Goal: Task Accomplishment & Management: Complete application form

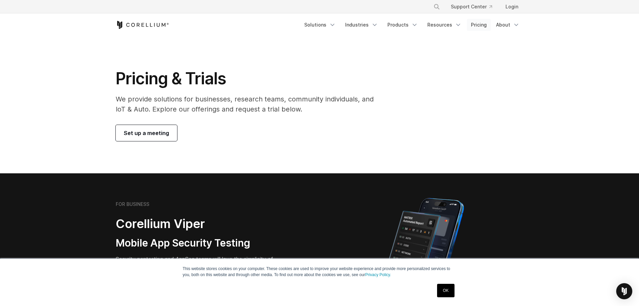
click at [478, 23] on link "Pricing" at bounding box center [479, 25] width 24 height 12
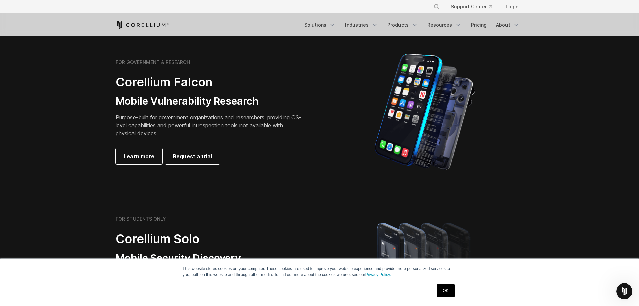
scroll to position [470, 0]
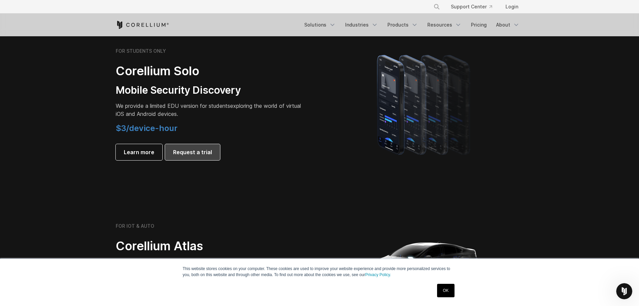
click at [196, 152] on span "Request a trial" at bounding box center [192, 152] width 39 height 8
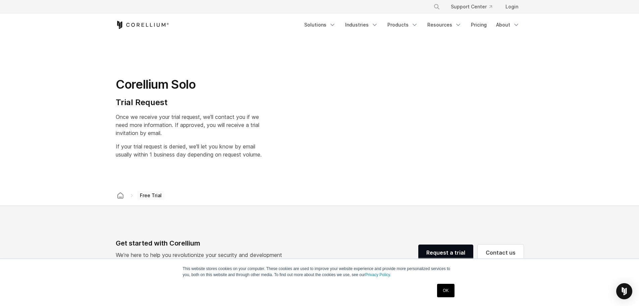
select select "**"
